Goal: Task Accomplishment & Management: Manage account settings

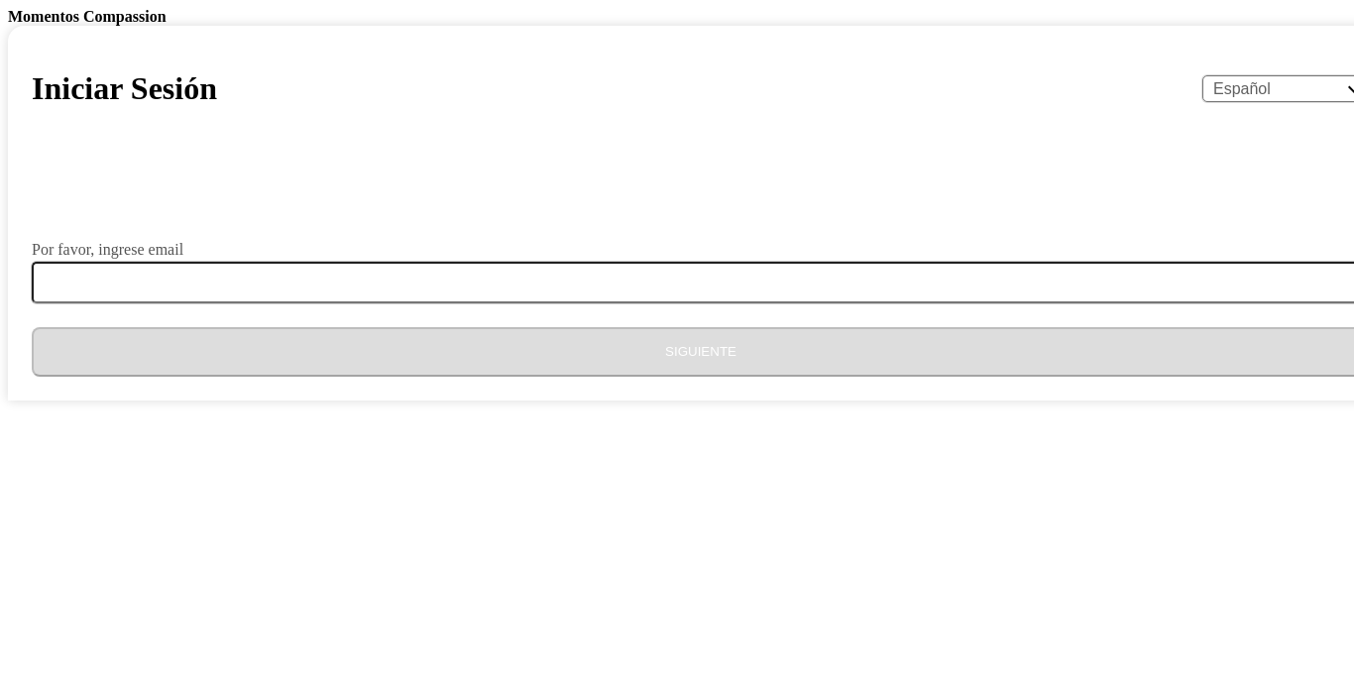
select select "es"
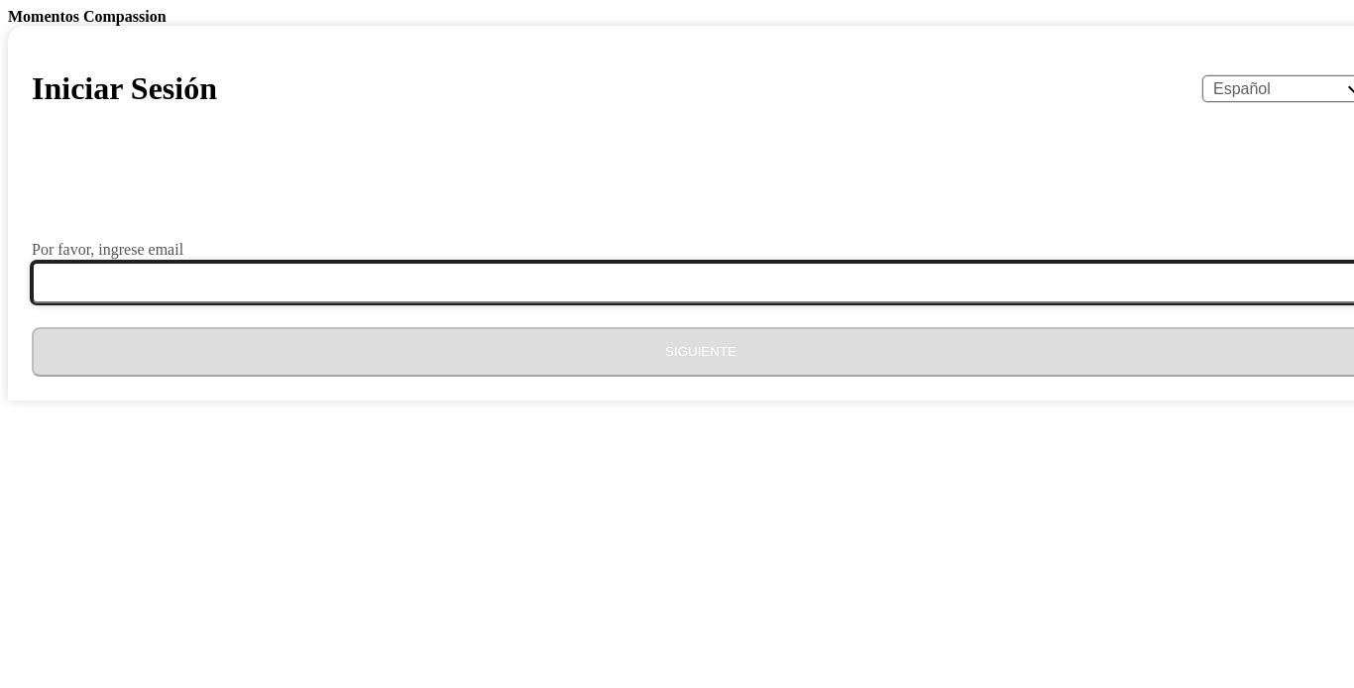
click at [514, 303] on input "Por favor, ingrese email" at bounding box center [713, 283] width 1362 height 42
type input "rosmorales97@gmail.com"
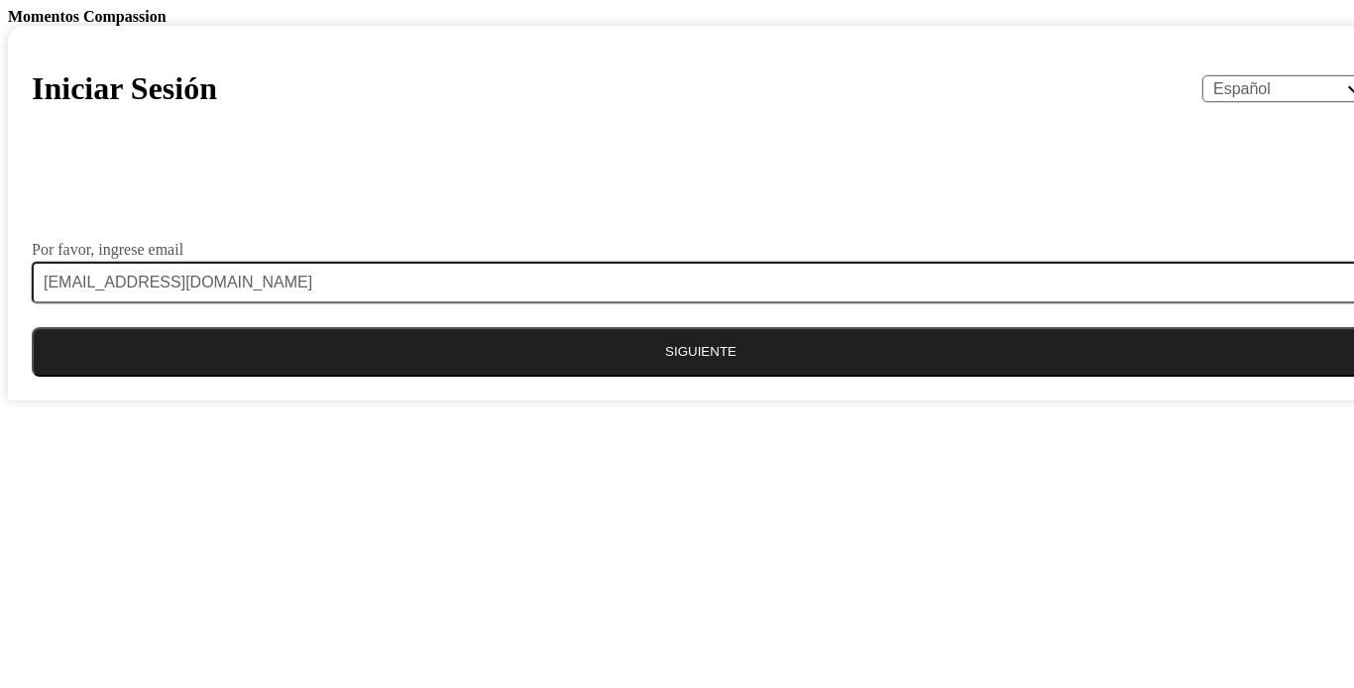
click at [626, 377] on button "Siguiente" at bounding box center [701, 352] width 1338 height 50
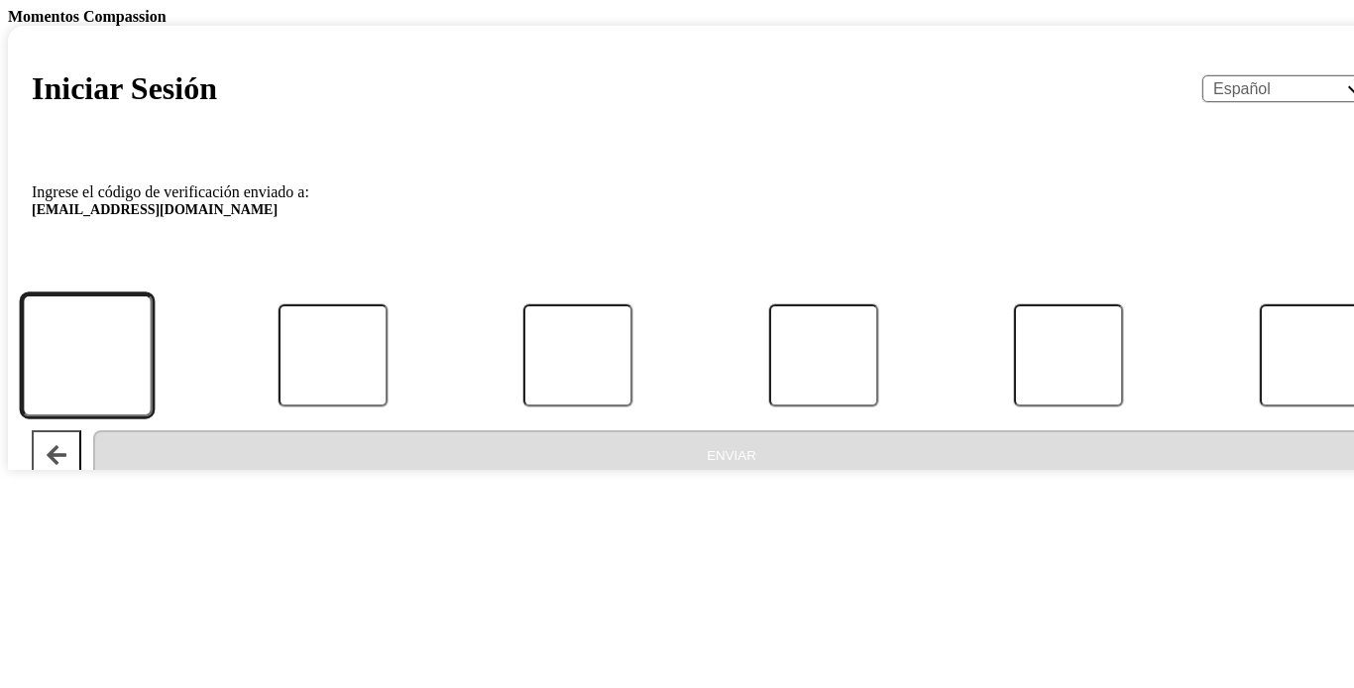
click at [153, 417] on input "Código" at bounding box center [87, 355] width 131 height 123
type input "3"
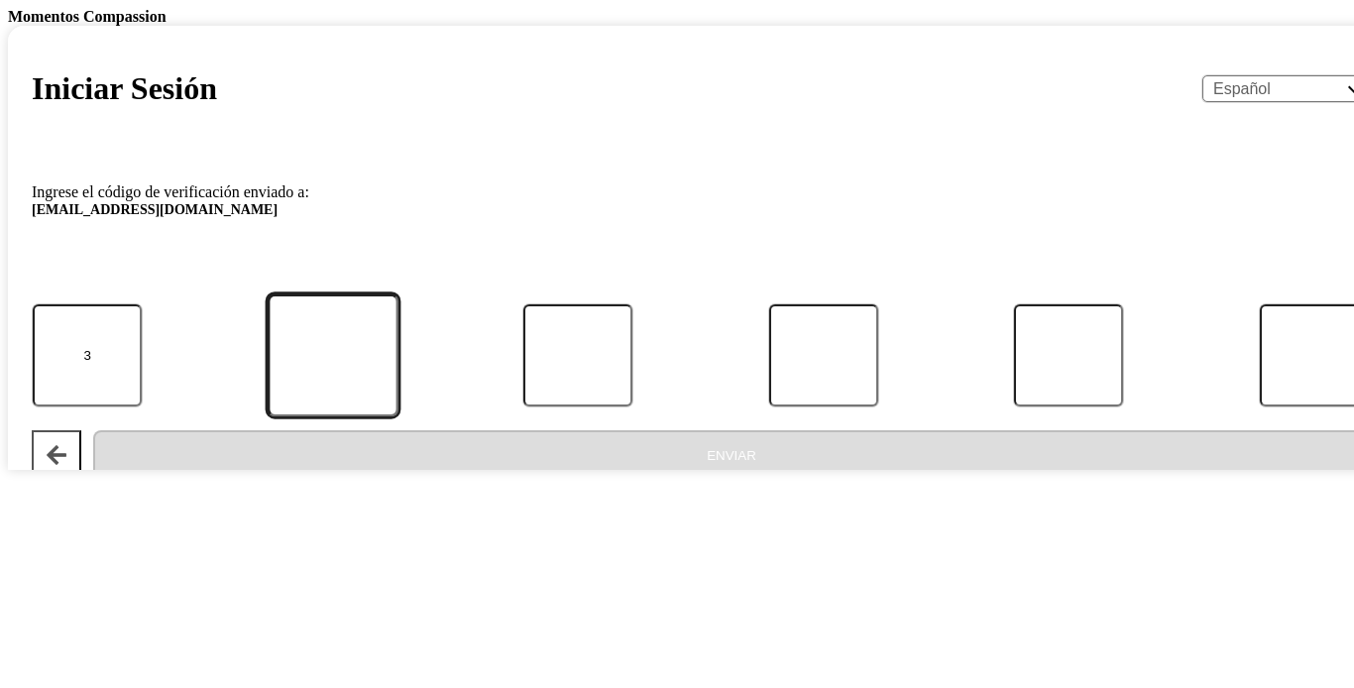
type input "8"
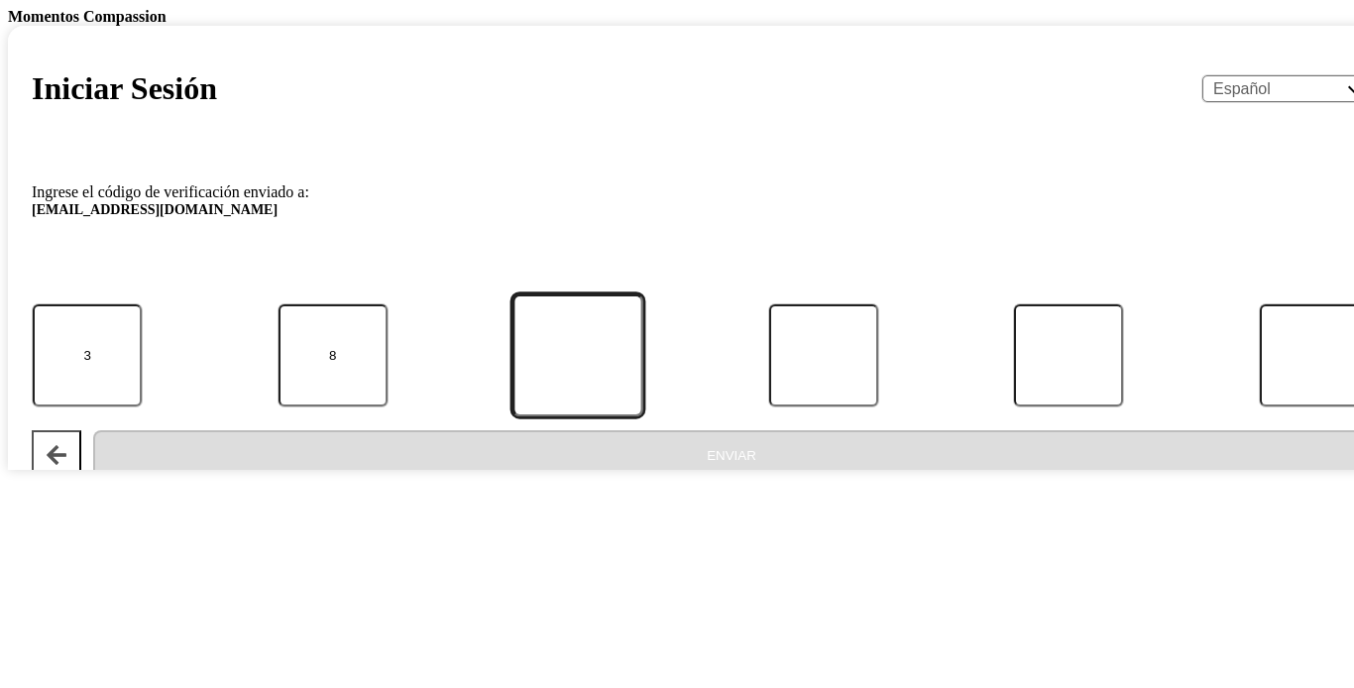
type input "4"
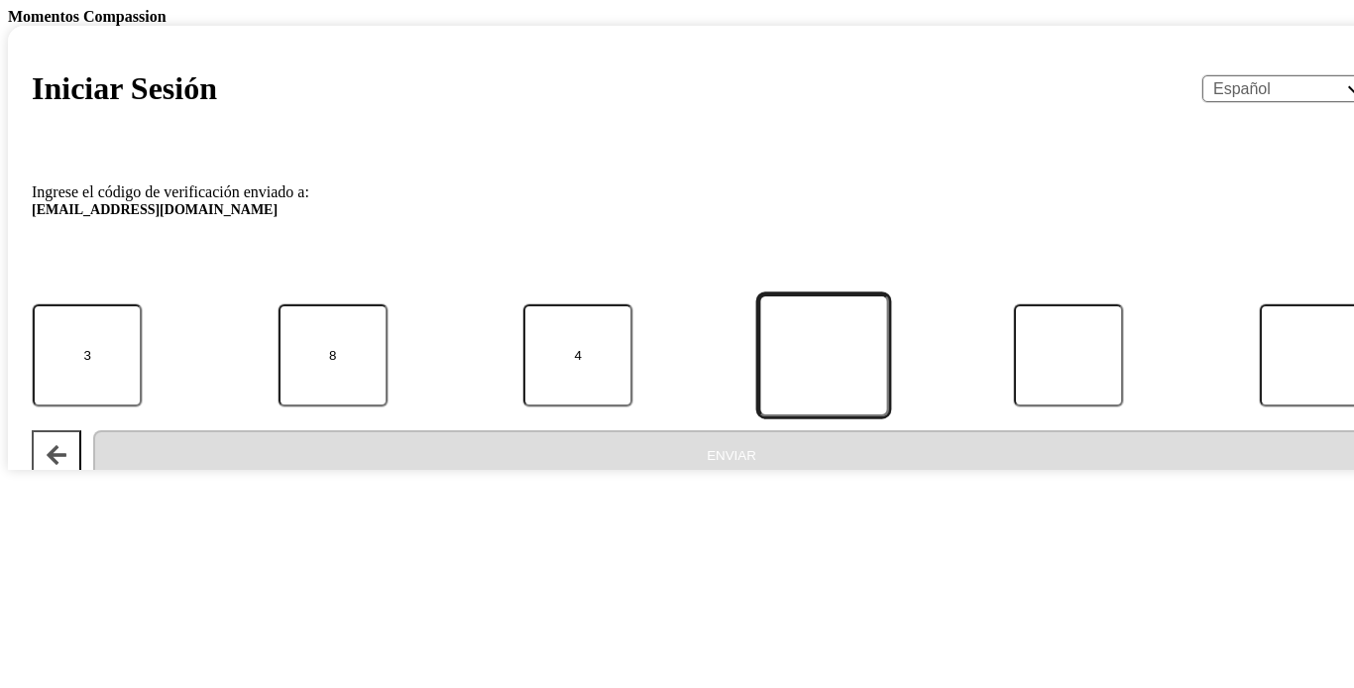
type input "2"
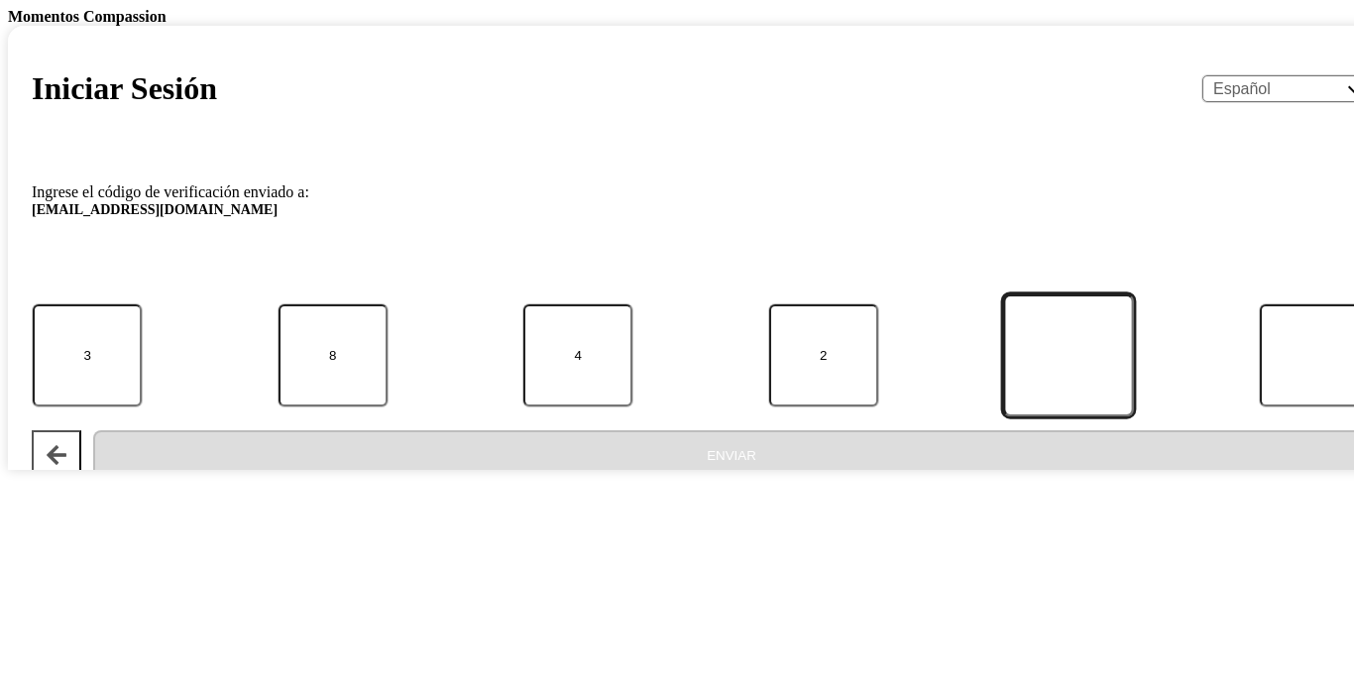
type input "8"
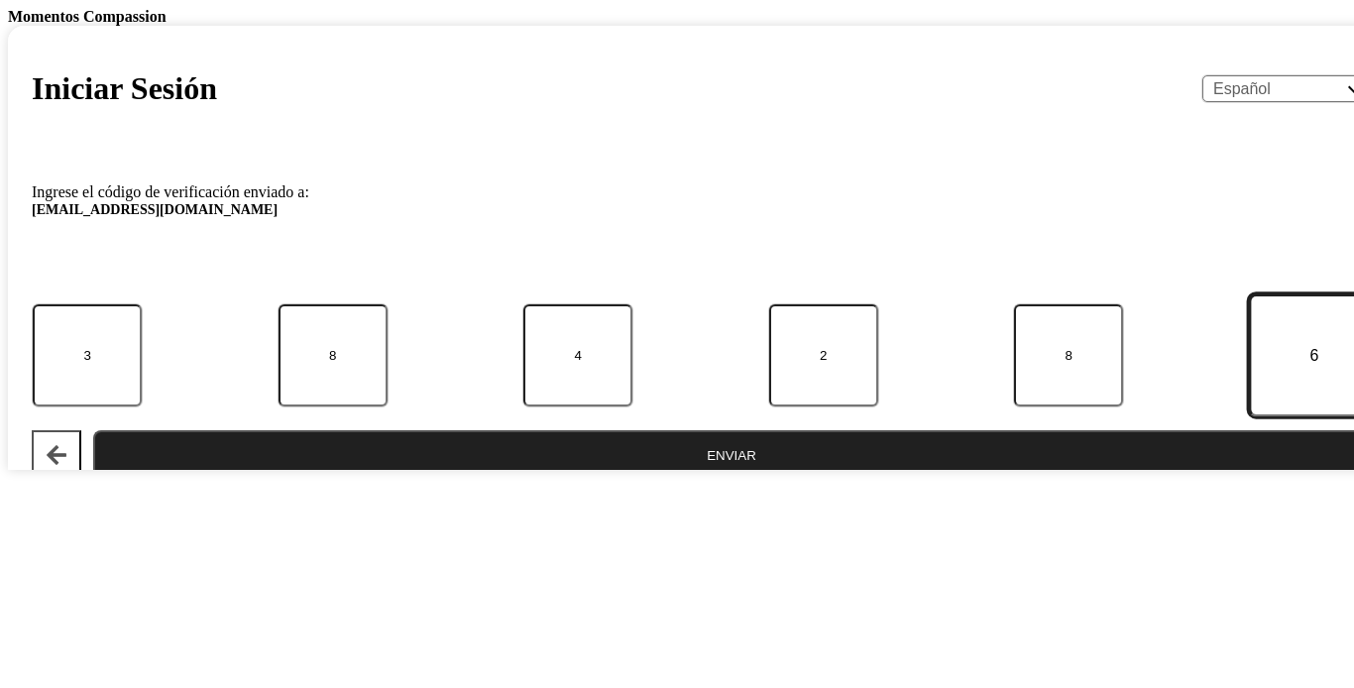
type input "6"
click at [661, 480] on button "Enviar" at bounding box center [731, 455] width 1277 height 50
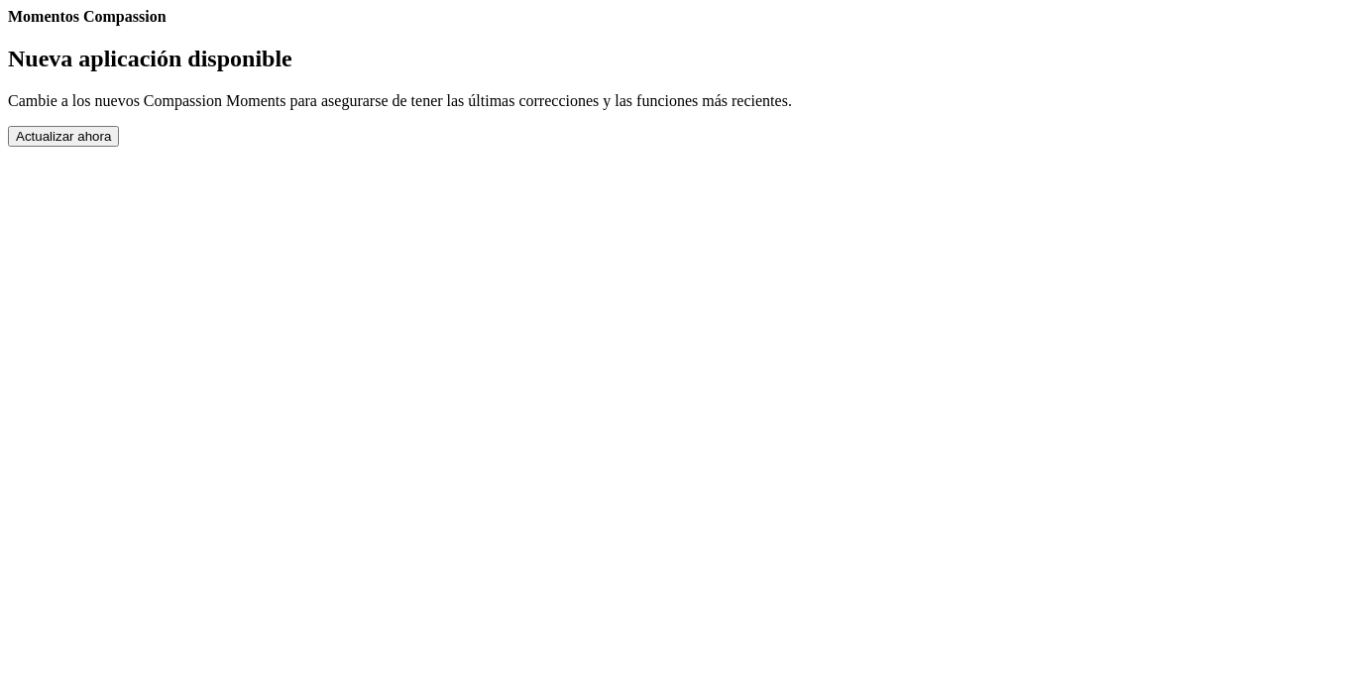
click at [119, 147] on button "Actualizar ahora" at bounding box center [63, 136] width 111 height 21
